Goal: Task Accomplishment & Management: Manage account settings

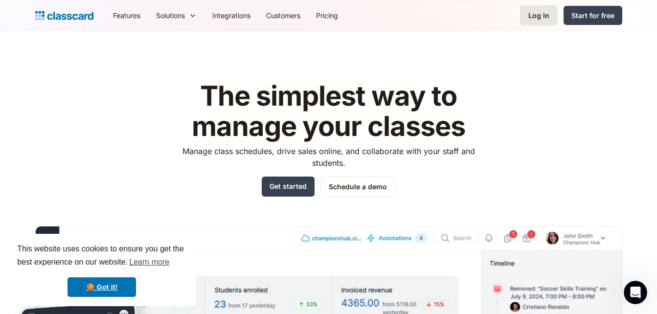
click at [546, 15] on div "Log in" at bounding box center [538, 15] width 21 height 10
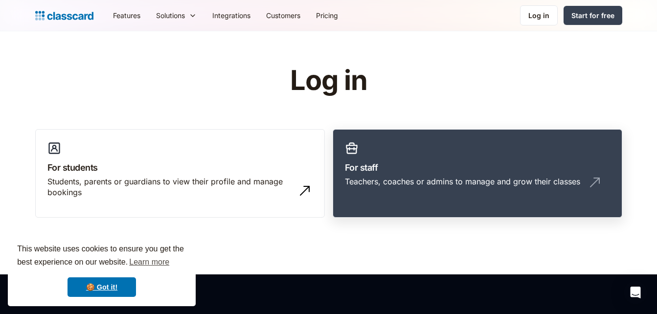
click at [431, 176] on div "Teachers, coaches or admins to manage and grow their classes" at bounding box center [462, 181] width 235 height 11
